Goal: Register for event/course

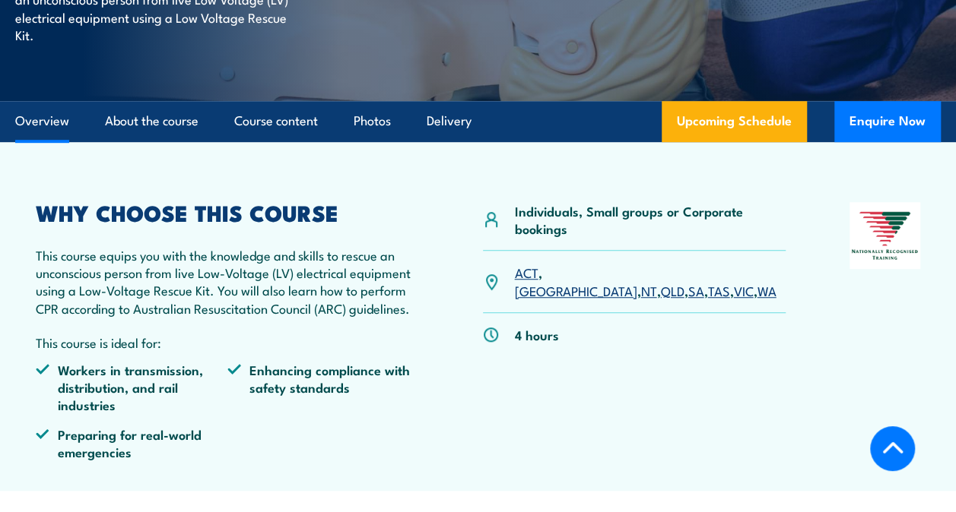
scroll to position [456, 0]
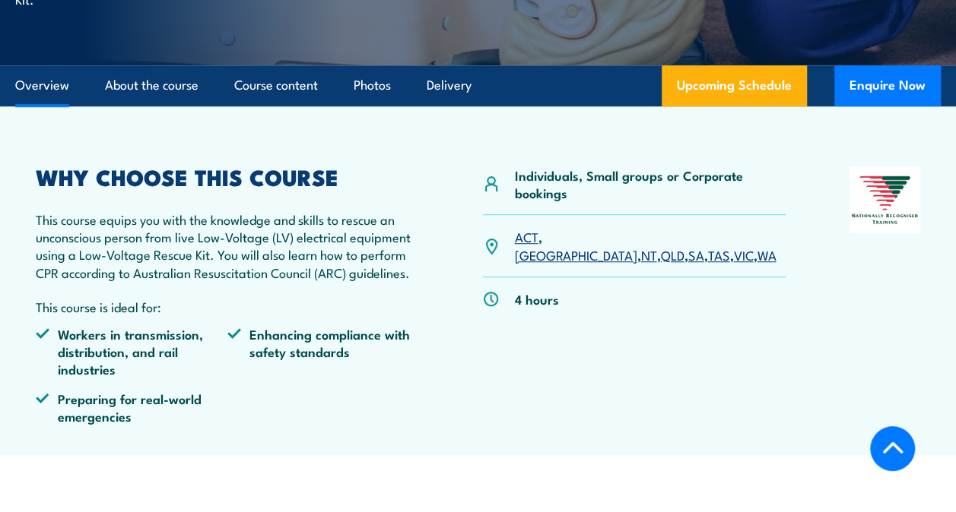
click at [660, 246] on link "QLD" at bounding box center [672, 255] width 24 height 18
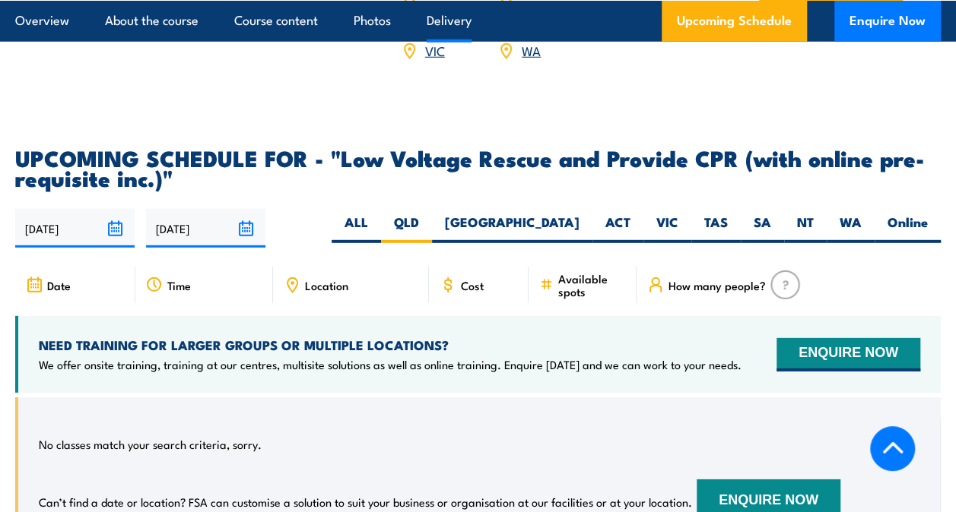
scroll to position [2210, 0]
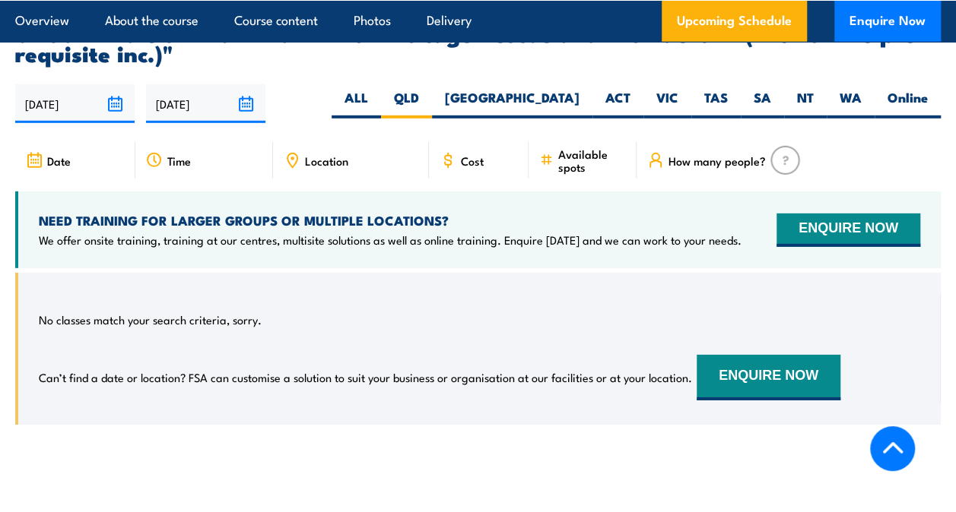
click at [331, 154] on span "Location" at bounding box center [326, 160] width 43 height 13
click at [68, 154] on span "Date" at bounding box center [59, 160] width 24 height 13
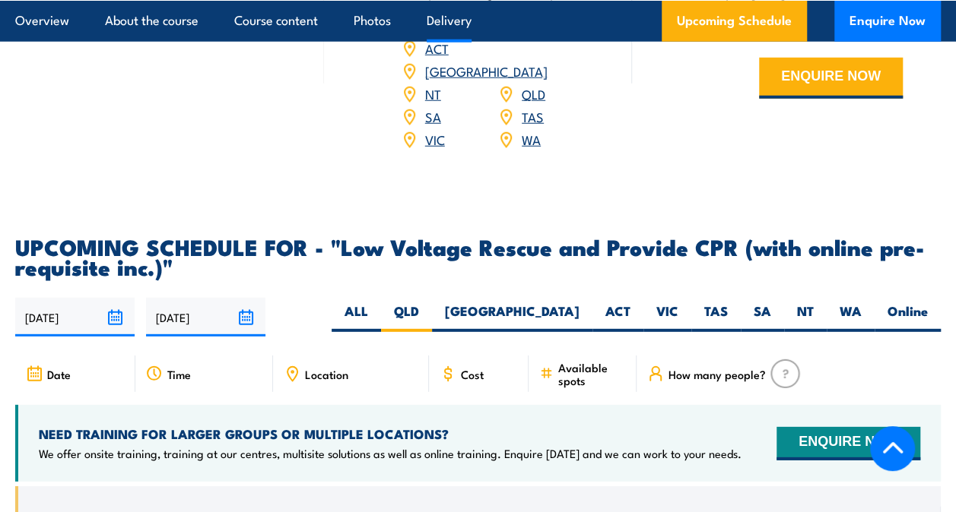
scroll to position [1906, 0]
